Goal: Task Accomplishment & Management: Use online tool/utility

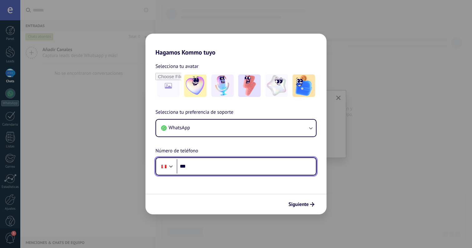
click at [232, 170] on input "***" at bounding box center [246, 166] width 139 height 14
type input "**********"
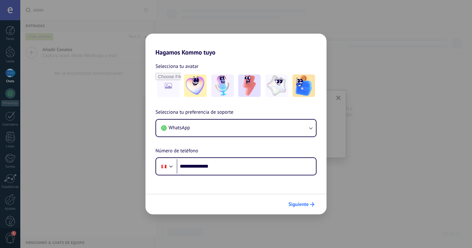
click at [294, 204] on span "Siguiente" at bounding box center [298, 204] width 20 height 4
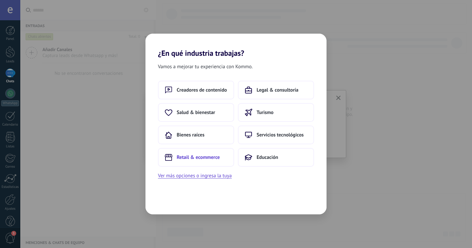
click at [204, 157] on span "Retail & ecommerce" at bounding box center [198, 157] width 43 height 6
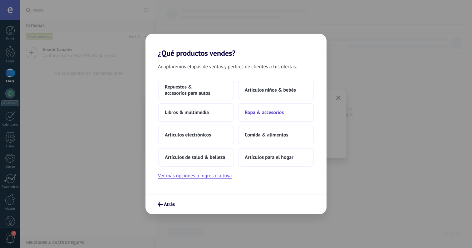
click at [259, 112] on span "Ropa & accesorios" at bounding box center [264, 113] width 39 height 6
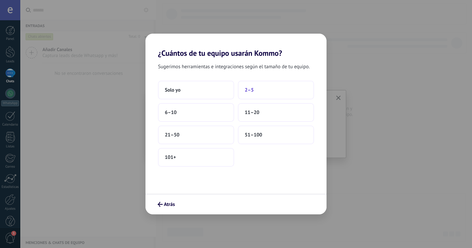
click at [261, 91] on button "2–5" at bounding box center [276, 90] width 76 height 19
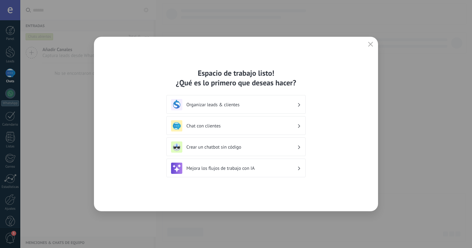
click at [268, 126] on h3 "Chat con clientes" at bounding box center [241, 126] width 111 height 6
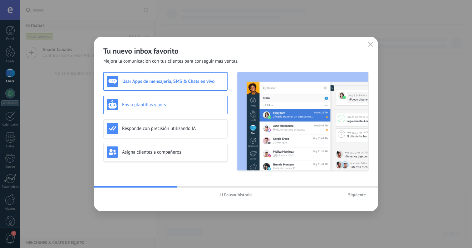
click at [202, 109] on div "Envía plantillas y bots" at bounding box center [165, 104] width 117 height 11
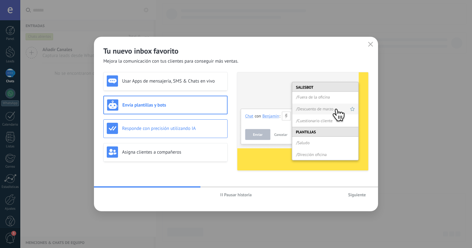
click at [206, 125] on div "Responde con precisión utilizando IA" at bounding box center [165, 128] width 117 height 11
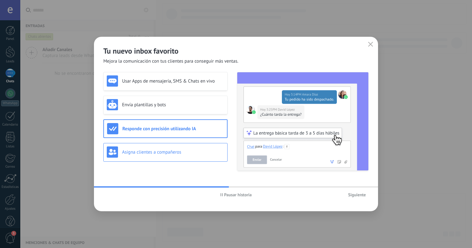
click at [207, 151] on h3 "Asigna clientes a compañeros" at bounding box center [173, 152] width 102 height 6
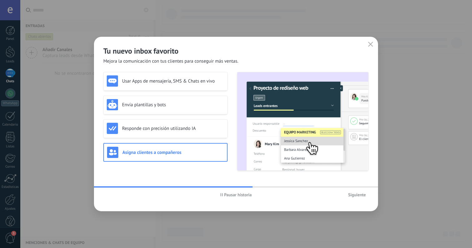
click at [363, 197] on span "Siguiente" at bounding box center [357, 195] width 18 height 4
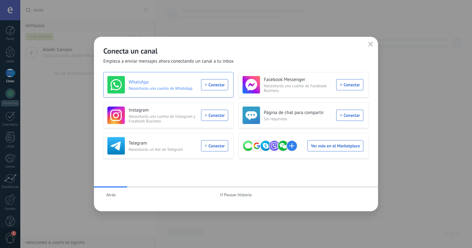
click at [218, 84] on div "WhatsApp Necesitarás una cuenta de WhatsApp Conectar" at bounding box center [167, 84] width 121 height 17
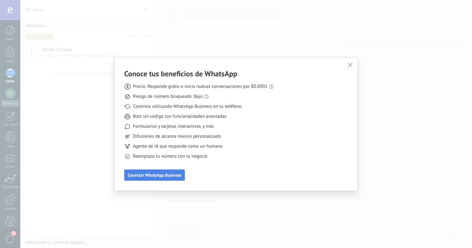
click at [173, 176] on span "Conectar WhatsApp Business" at bounding box center [155, 175] width 54 height 4
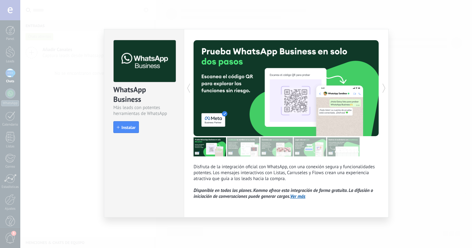
click at [403, 41] on div "WhatsApp Business Más leads con potentes herramientas de WhatsApp install Insta…" at bounding box center [245, 124] width 451 height 248
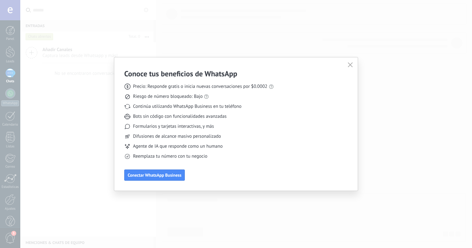
click at [186, 174] on div "Conoce tus beneficios de WhatsApp Precio: Responde gratis o inicia nuevas conve…" at bounding box center [198, 125] width 149 height 112
click at [170, 176] on span "Conectar WhatsApp Business" at bounding box center [155, 175] width 54 height 4
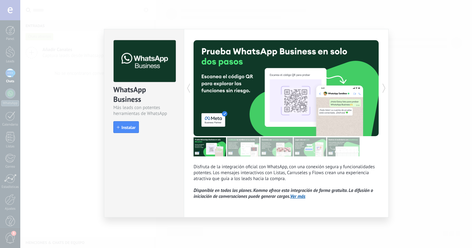
click at [381, 89] on icon at bounding box center [384, 88] width 6 height 12
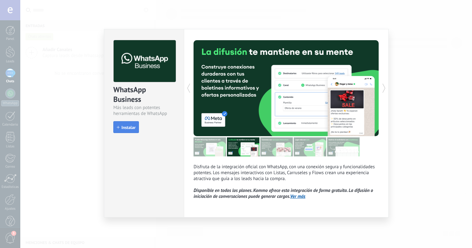
click at [125, 129] on span "Instalar" at bounding box center [128, 127] width 14 height 4
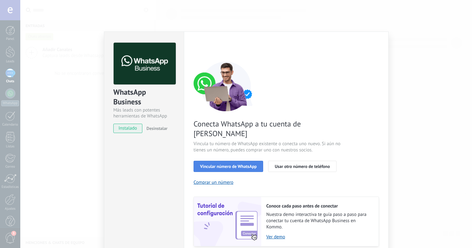
click at [250, 164] on span "Vincular número de WhatsApp" at bounding box center [228, 166] width 56 height 4
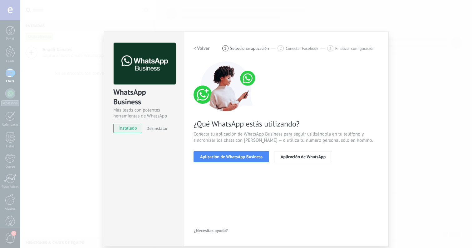
drag, startPoint x: 240, startPoint y: 158, endPoint x: 269, endPoint y: 184, distance: 39.3
click at [269, 181] on div "< Volver 1 Seleccionar aplicación 2 Conectar Facebook 3 Finalizar configuración…" at bounding box center [285, 139] width 185 height 193
click at [255, 156] on span "Aplicación de WhatsApp Business" at bounding box center [231, 157] width 62 height 4
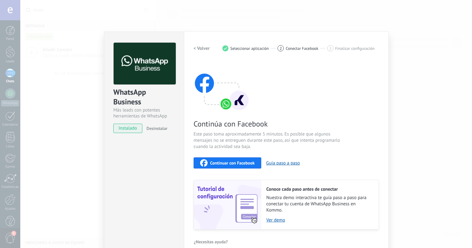
scroll to position [9, 0]
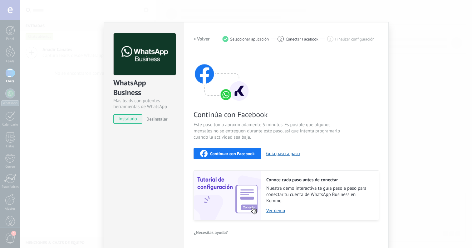
click at [251, 152] on span "Continuar con Facebook" at bounding box center [232, 154] width 45 height 4
click at [396, 80] on div "WhatsApp Business Más leads con potentes herramientas de WhatsApp instalado Des…" at bounding box center [245, 124] width 451 height 248
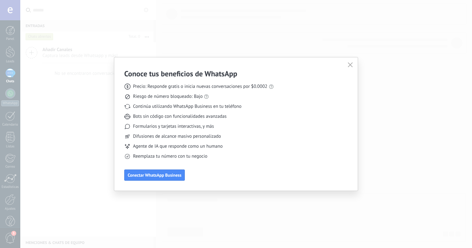
scroll to position [0, 0]
click at [352, 62] on button "button" at bounding box center [350, 65] width 8 height 9
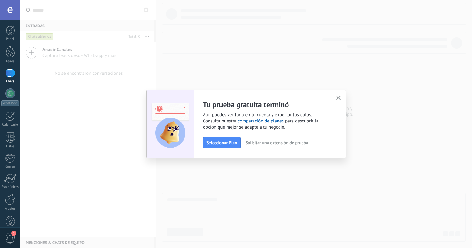
scroll to position [11, 0]
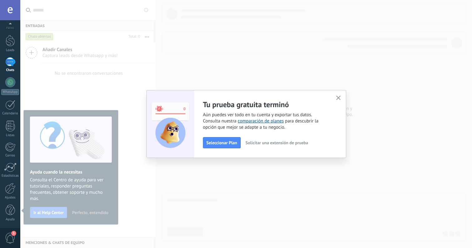
click at [340, 97] on button "button" at bounding box center [338, 98] width 8 height 8
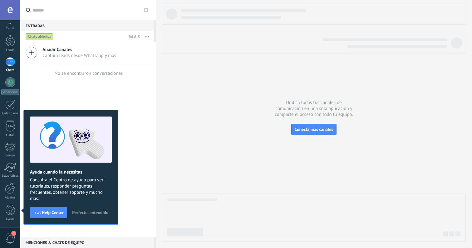
click at [94, 214] on span "Perfecto, entendido" at bounding box center [90, 213] width 36 height 4
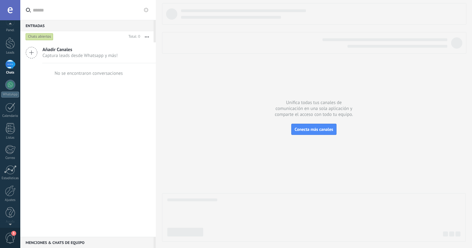
scroll to position [8, 0]
click at [9, 12] on div at bounding box center [10, 10] width 20 height 20
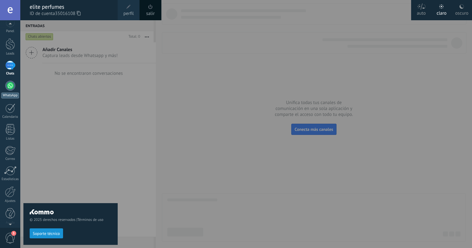
click at [6, 90] on link "WhatsApp" at bounding box center [10, 90] width 20 height 18
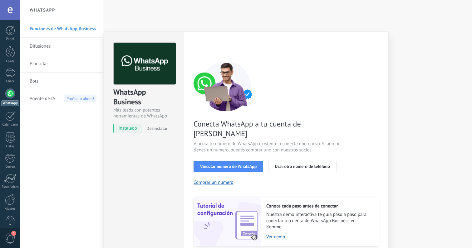
scroll to position [17, 0]
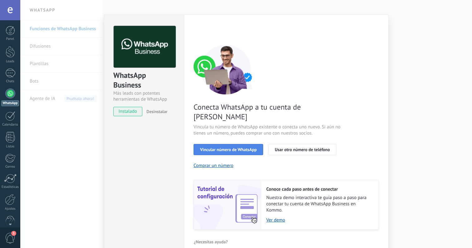
click at [235, 148] on span "Vincular número de WhatsApp" at bounding box center [228, 150] width 56 height 4
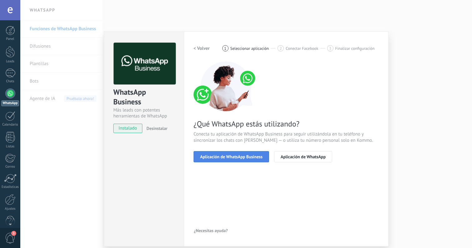
click at [224, 159] on span "Aplicación de WhatsApp Business" at bounding box center [231, 157] width 62 height 4
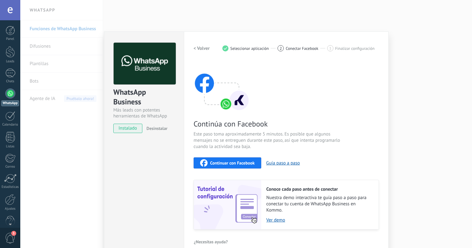
scroll to position [9, 0]
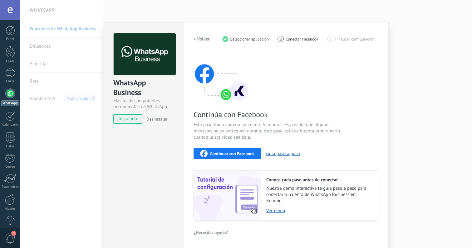
click at [64, 167] on div "WhatsApp Business Más leads con potentes herramientas de WhatsApp instalado Des…" at bounding box center [245, 124] width 451 height 248
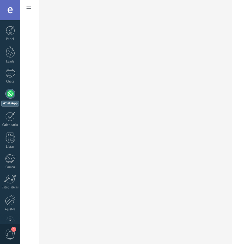
scroll to position [0, 27]
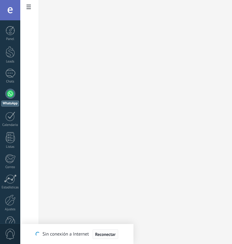
click at [102, 235] on span "Reconectar" at bounding box center [105, 234] width 21 height 4
